Goal: Find specific page/section: Find specific page/section

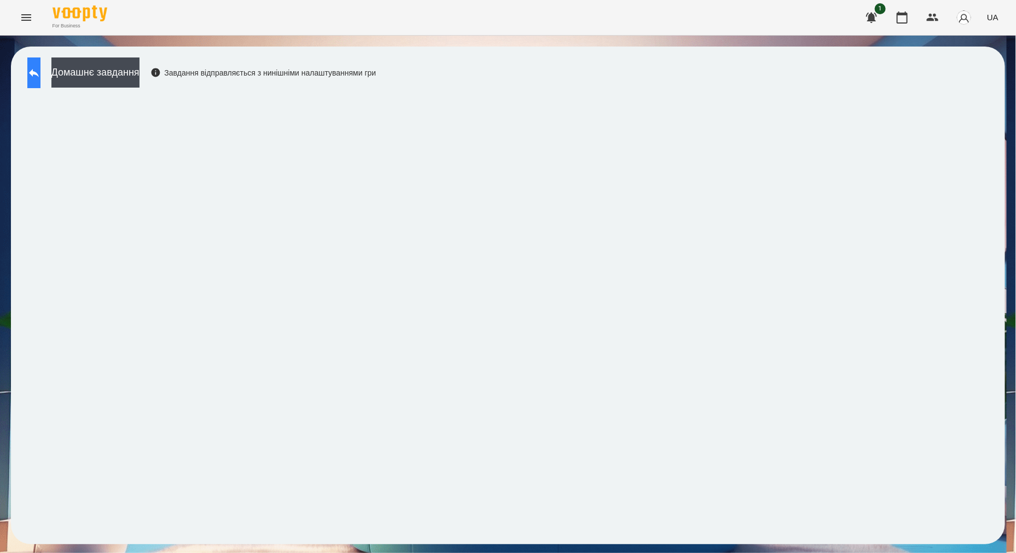
click at [40, 65] on button at bounding box center [33, 72] width 13 height 31
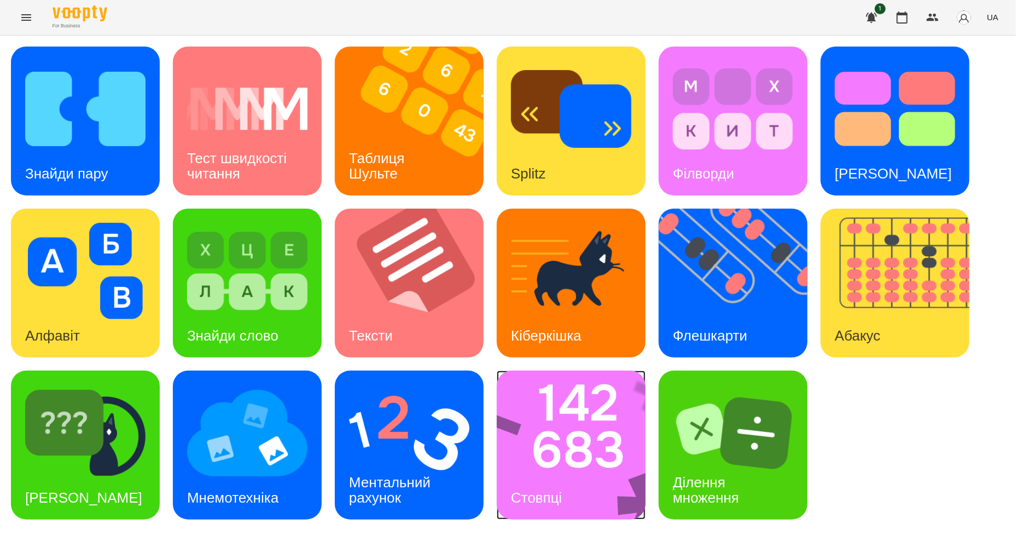
click at [569, 460] on img at bounding box center [578, 444] width 163 height 149
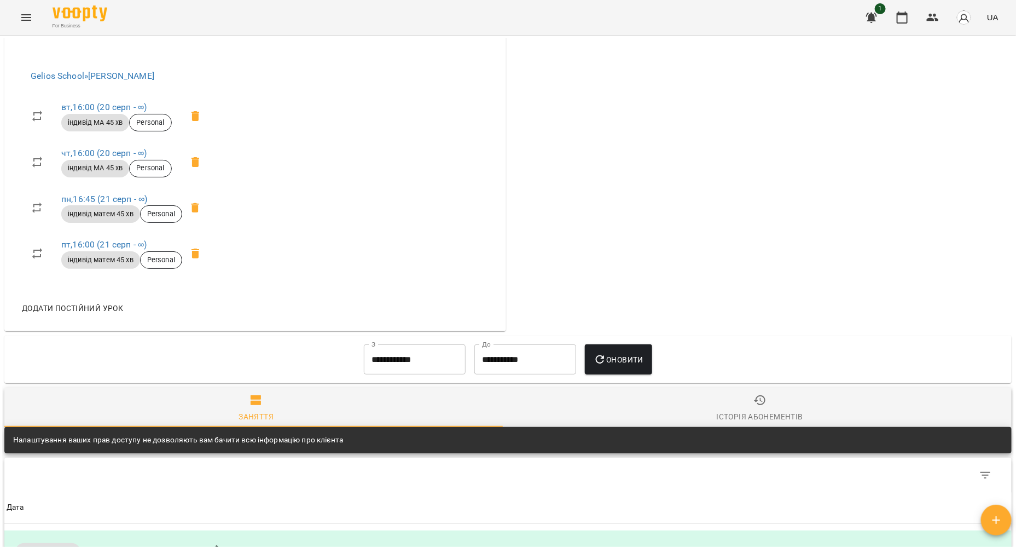
scroll to position [273, 0]
